Goal: Find contact information: Find contact information

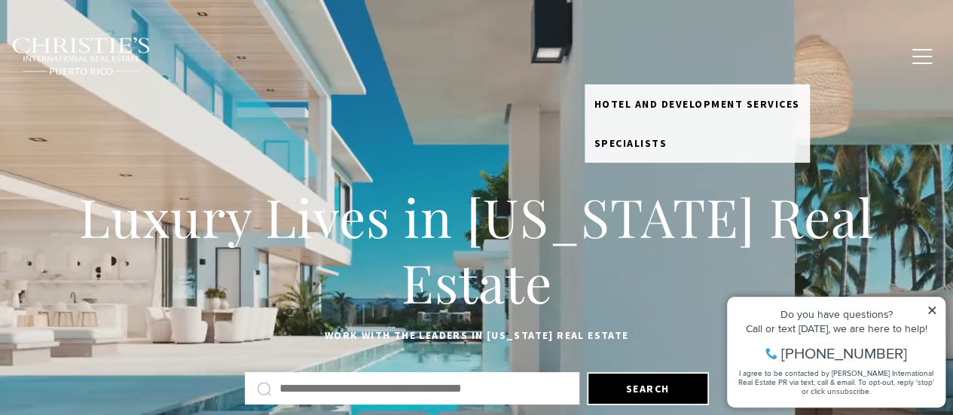
click at [655, 47] on link "Meet the Team" at bounding box center [632, 56] width 94 height 38
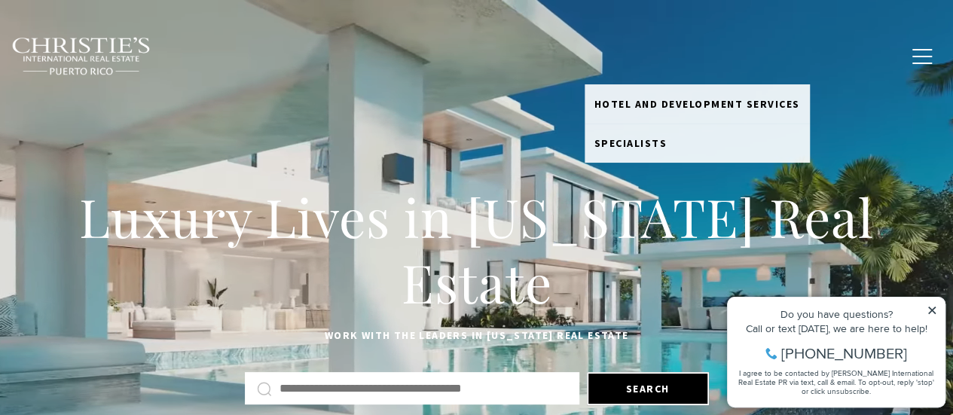
click at [638, 54] on link "Meet the Team" at bounding box center [632, 56] width 94 height 38
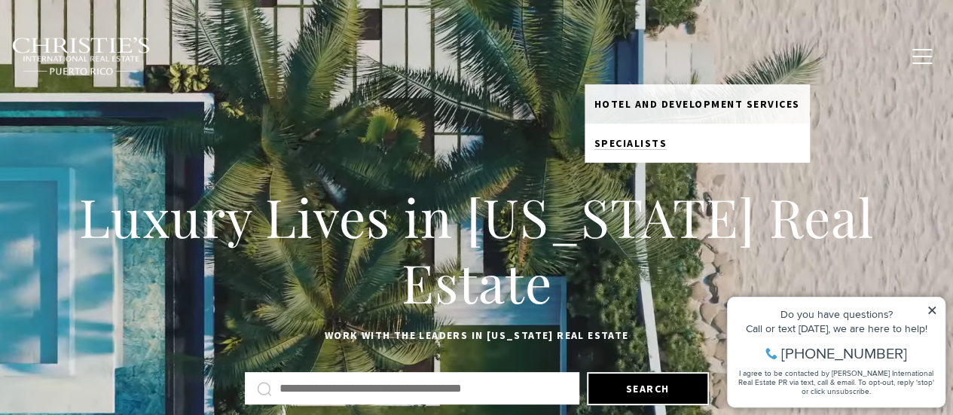
click at [658, 141] on span "Specialists" at bounding box center [631, 143] width 73 height 14
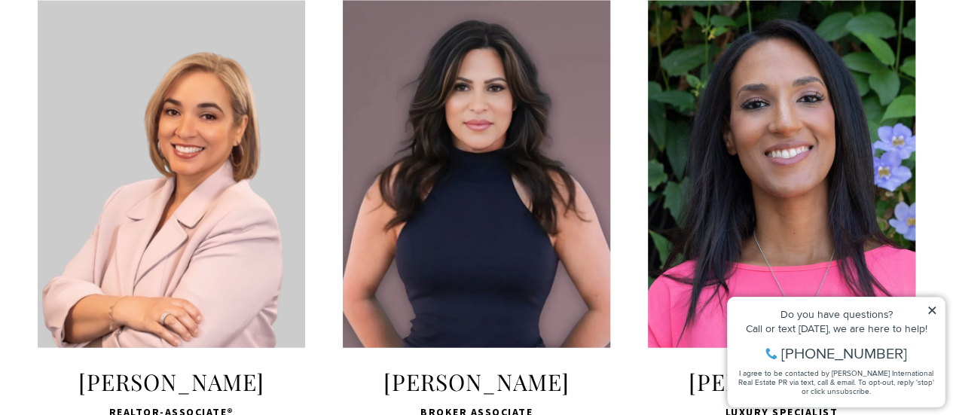
scroll to position [1206, 0]
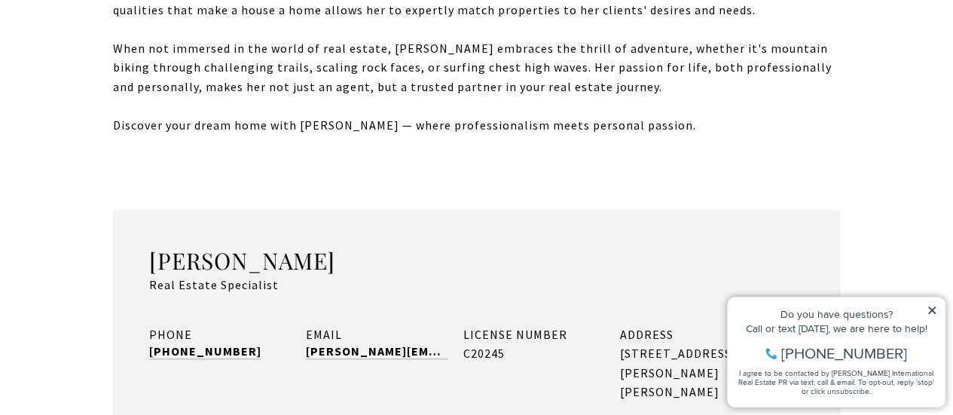
scroll to position [1075, 0]
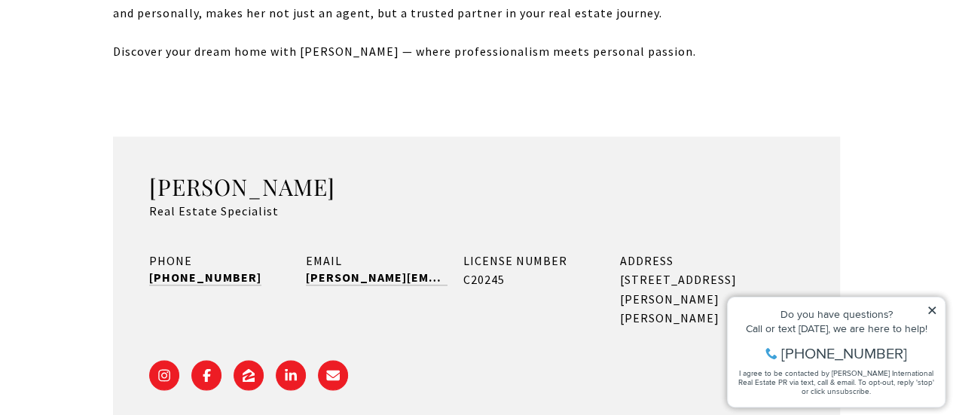
drag, startPoint x: 321, startPoint y: 148, endPoint x: 155, endPoint y: 152, distance: 165.9
click at [155, 173] on h3 "Nicole Santiago" at bounding box center [476, 187] width 655 height 29
copy h3 "Nicole Santiago"
drag, startPoint x: 250, startPoint y: 236, endPoint x: 147, endPoint y: 236, distance: 103.3
click at [147, 236] on div "Nicole Santiago Real Estate Specialist PHONE (503) 250-2254 EMAIL nicole@cirepr…" at bounding box center [476, 286] width 727 height 301
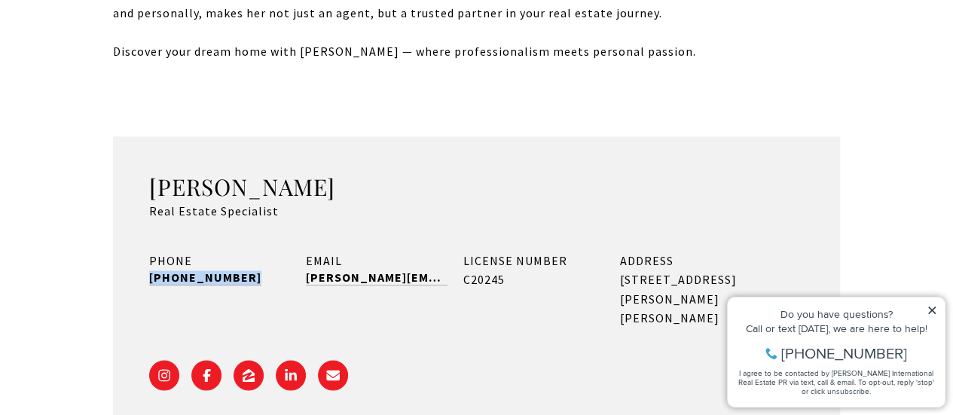
copy link "(503) 250-2254"
drag, startPoint x: 428, startPoint y: 237, endPoint x: 295, endPoint y: 237, distance: 132.7
click at [295, 252] on div "PHONE (503) 250-2254 EMAIL nicole@cirepr.com LICENSE NUMBER C20245 ADDRESS 1904…" at bounding box center [476, 290] width 655 height 77
click at [384, 201] on div "Nicole Santiago Real Estate Specialist PHONE (503) 250-2254 EMAIL nicole@cirepr…" at bounding box center [476, 286] width 727 height 301
drag, startPoint x: 421, startPoint y: 237, endPoint x: 305, endPoint y: 243, distance: 117.0
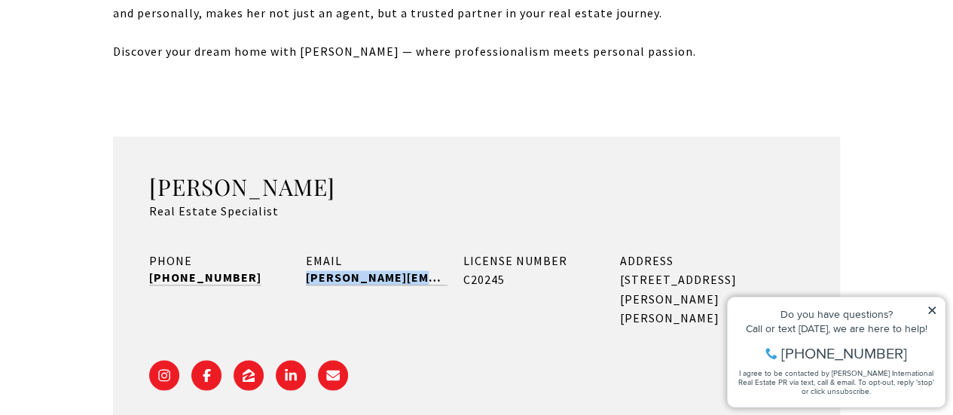
click at [305, 252] on div "PHONE (503) 250-2254 EMAIL nicole@cirepr.com LICENSE NUMBER C20245 ADDRESS 1904…" at bounding box center [476, 290] width 655 height 77
copy link "nicole@cirepr.com"
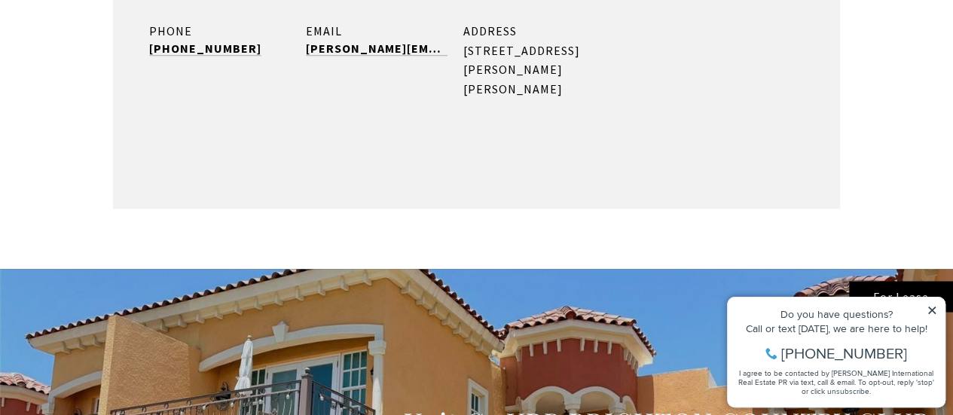
scroll to position [904, 0]
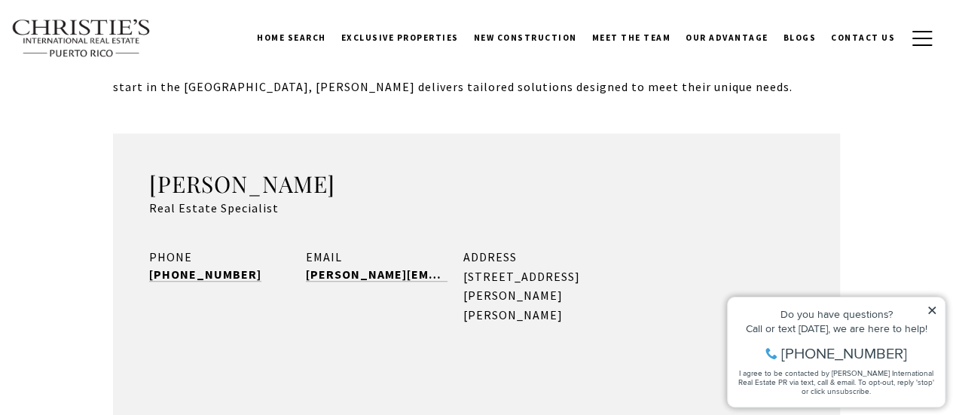
drag, startPoint x: 333, startPoint y: 146, endPoint x: 155, endPoint y: 149, distance: 177.9
click at [155, 170] on h3 "Melanie Gigante" at bounding box center [476, 184] width 655 height 29
copy h3 "Melanie Gigante"
drag, startPoint x: 246, startPoint y: 231, endPoint x: 133, endPoint y: 230, distance: 113.8
click at [133, 230] on div "Melanie Gigante Real Estate Specialist PHONE (831) 920-7133 EMAIL melanie@cirep…" at bounding box center [476, 283] width 727 height 301
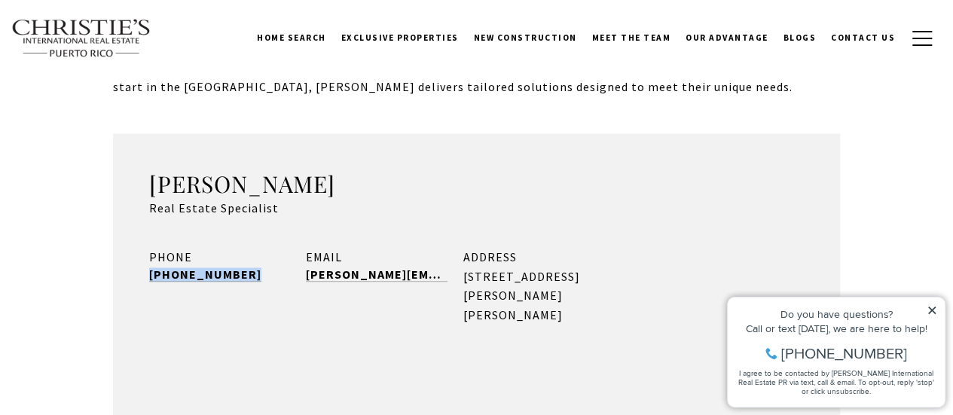
copy link "(831) 920-7133"
drag, startPoint x: 433, startPoint y: 237, endPoint x: 301, endPoint y: 237, distance: 131.2
click at [301, 248] on div "PHONE (831) 920-7133 EMAIL melanie@cirepr.com ADDRESS 1904 Calle McLeary, San J…" at bounding box center [476, 286] width 655 height 77
copy link "melanie@cirepr.com"
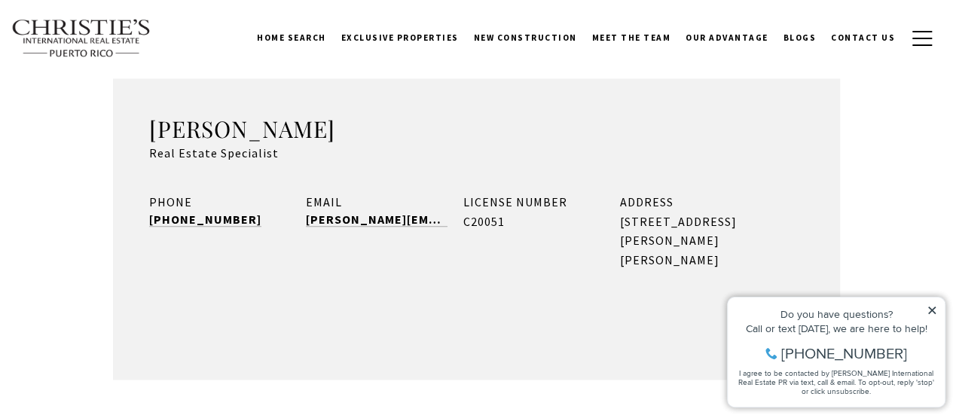
scroll to position [904, 0]
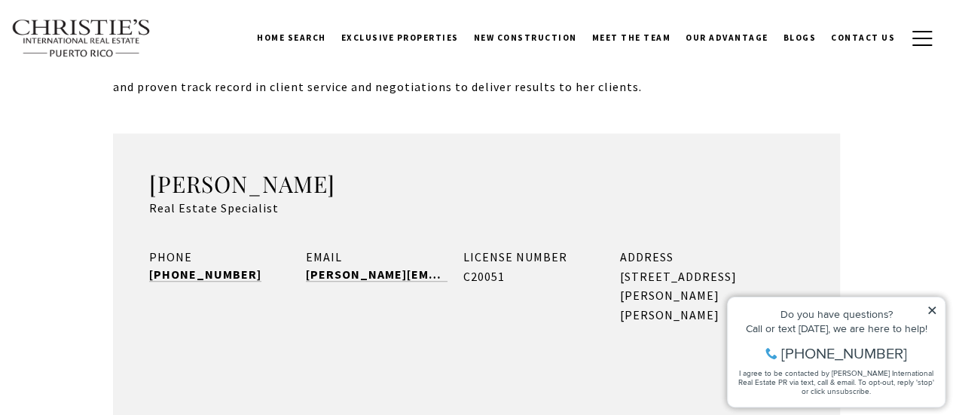
drag, startPoint x: 311, startPoint y: 118, endPoint x: 140, endPoint y: 122, distance: 170.4
click at [140, 133] on div "Leilani Geller Real Estate Specialist PHONE (607) 227-9685 EMAIL leilani@cirepr…" at bounding box center [476, 283] width 727 height 301
copy h3 "Leilani Geller"
drag, startPoint x: 250, startPoint y: 213, endPoint x: 133, endPoint y: 213, distance: 117.6
click at [133, 213] on div "Leilani Geller Real Estate Specialist PHONE (607) 227-9685 EMAIL leilani@cirepr…" at bounding box center [476, 283] width 727 height 301
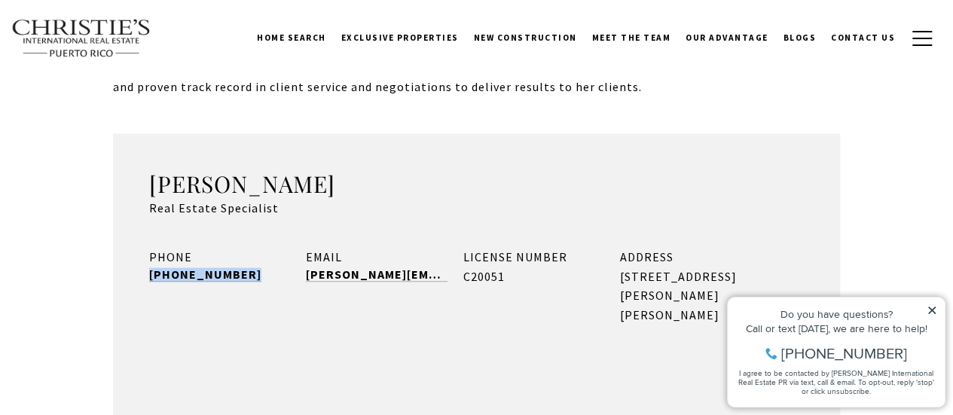
copy link "(607) 227-9685"
click at [422, 248] on div "EMAIL leilani@cirepr.com" at bounding box center [376, 286] width 141 height 77
copy div "leilani@cirepr.com"
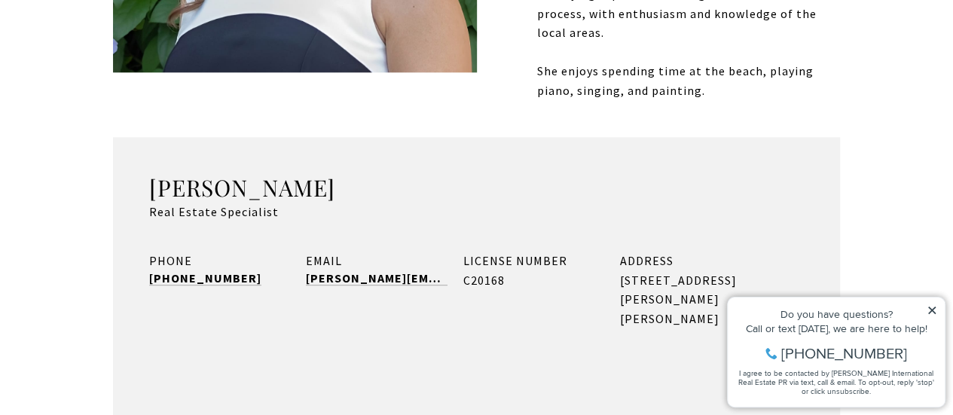
scroll to position [829, 0]
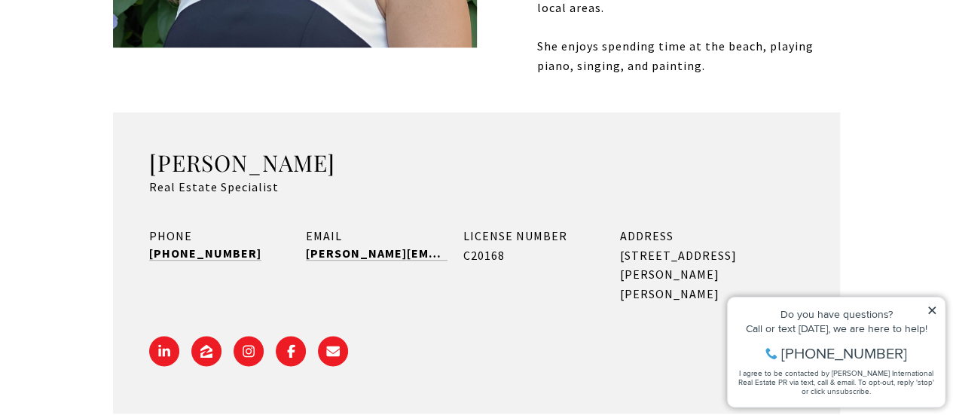
drag, startPoint x: 372, startPoint y: 133, endPoint x: 152, endPoint y: 142, distance: 220.3
click at [152, 148] on h3 "[PERSON_NAME]" at bounding box center [476, 162] width 655 height 29
copy h3 "[PERSON_NAME]"
drag, startPoint x: 436, startPoint y: 223, endPoint x: 297, endPoint y: 230, distance: 138.9
click at [297, 230] on div "PHONE [PHONE_NUMBER] EMAIL [PERSON_NAME][EMAIL_ADDRESS][DOMAIN_NAME] LICENSE NU…" at bounding box center [476, 265] width 655 height 77
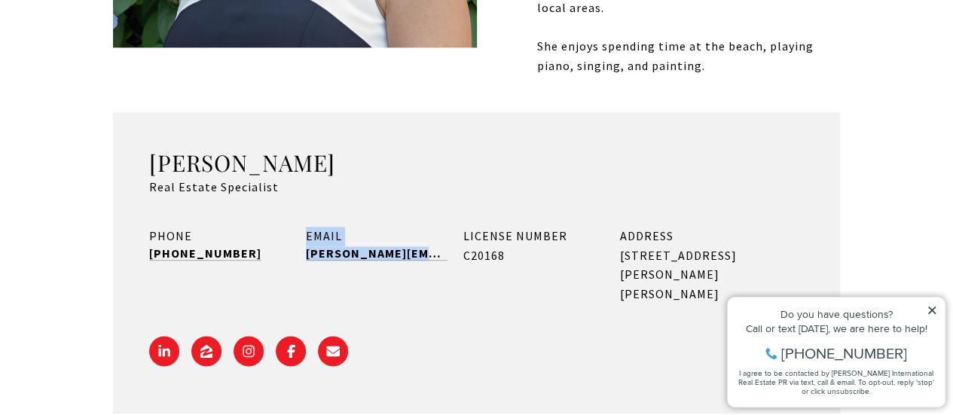
click at [448, 176] on div "[PERSON_NAME] Real Estate Specialist PHONE [PHONE_NUMBER] EMAIL [PERSON_NAME][E…" at bounding box center [476, 262] width 727 height 301
drag, startPoint x: 433, startPoint y: 223, endPoint x: 307, endPoint y: 228, distance: 126.7
click at [307, 228] on div "EMAIL [PERSON_NAME][EMAIL_ADDRESS][DOMAIN_NAME]" at bounding box center [376, 265] width 141 height 77
copy link "[PERSON_NAME][EMAIL_ADDRESS][DOMAIN_NAME]"
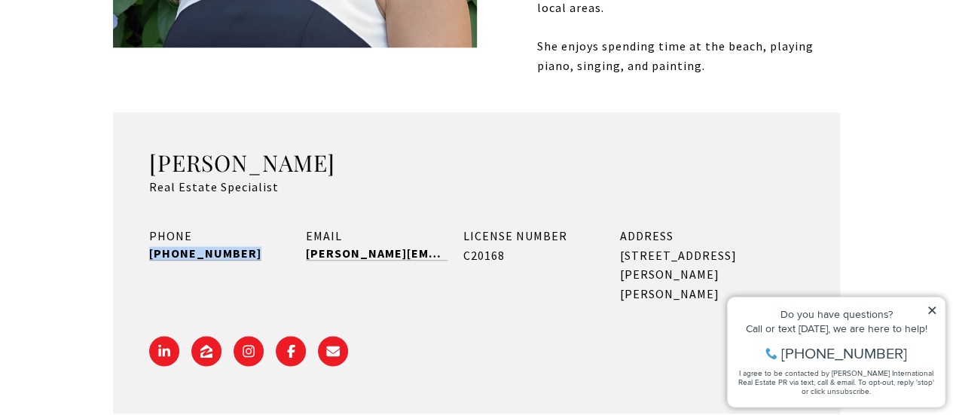
drag, startPoint x: 240, startPoint y: 223, endPoint x: 135, endPoint y: 228, distance: 104.9
click at [135, 228] on div "[PERSON_NAME] Real Estate Specialist PHONE [PHONE_NUMBER] EMAIL [PERSON_NAME][E…" at bounding box center [476, 262] width 727 height 301
copy link "[PHONE_NUMBER]"
